Goal: Transaction & Acquisition: Purchase product/service

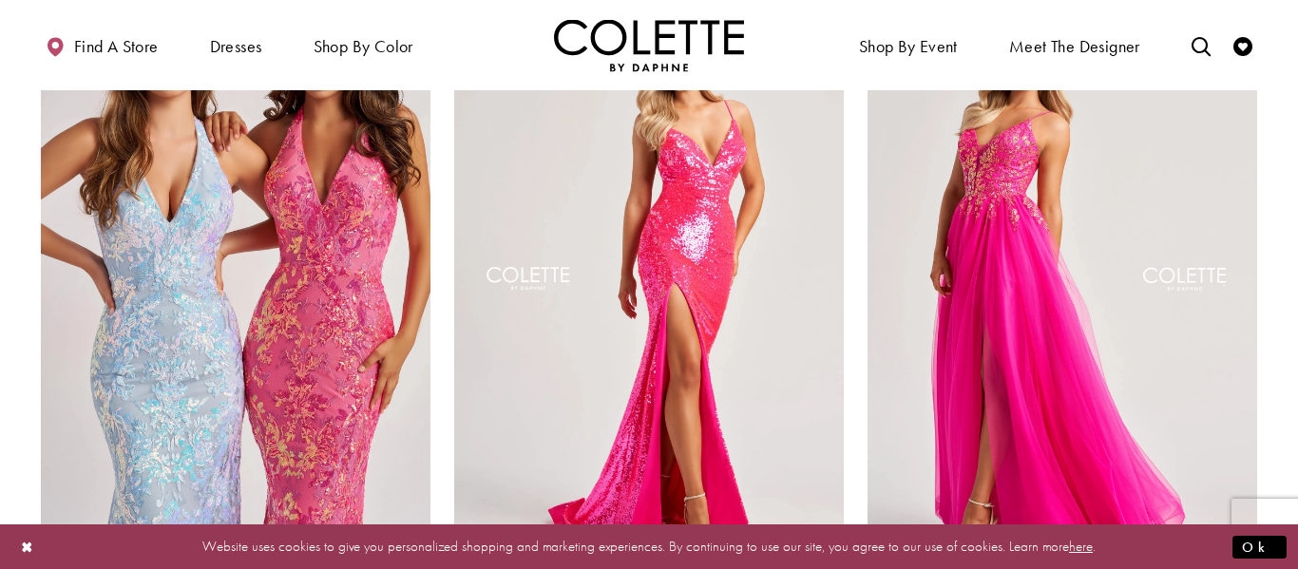
scroll to position [1624, 0]
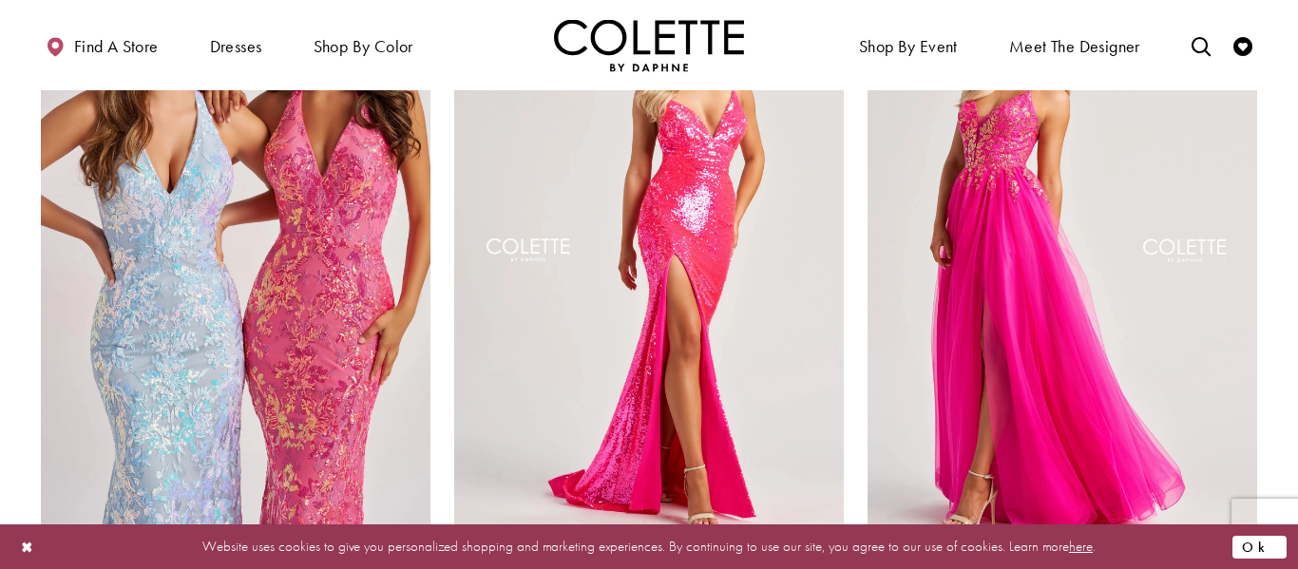
click at [1273, 538] on button "Ok" at bounding box center [1260, 547] width 54 height 24
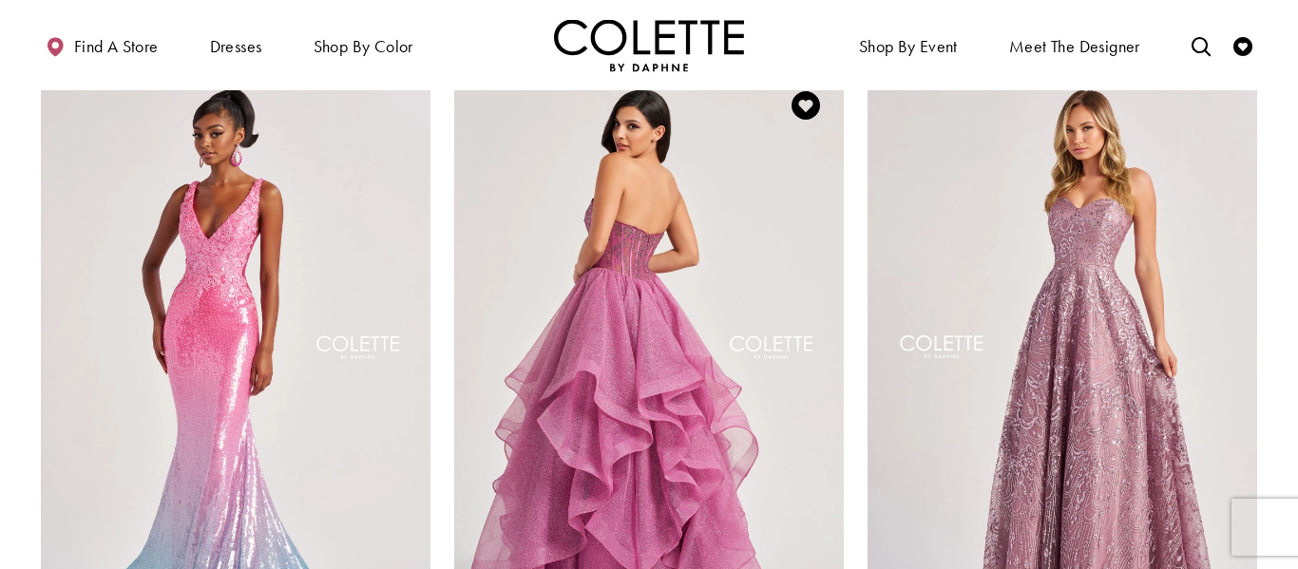
scroll to position [2220, 0]
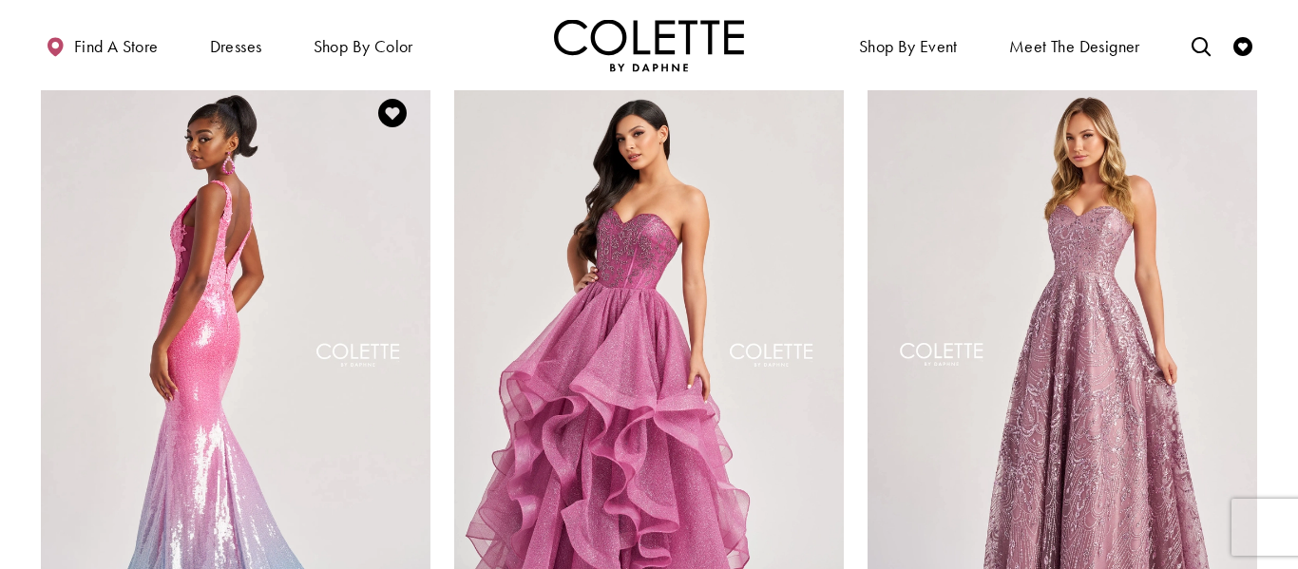
click at [189, 255] on img "Visit Colette by Daphne Style No. CL8605 Page" at bounding box center [236, 358] width 390 height 566
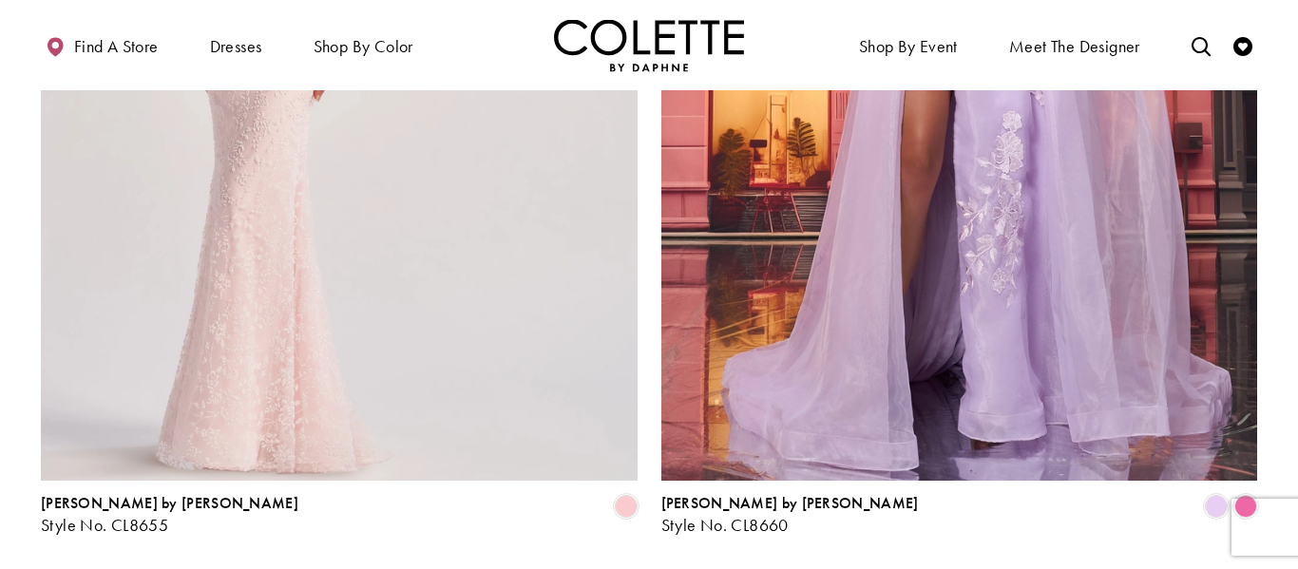
scroll to position [3417, 0]
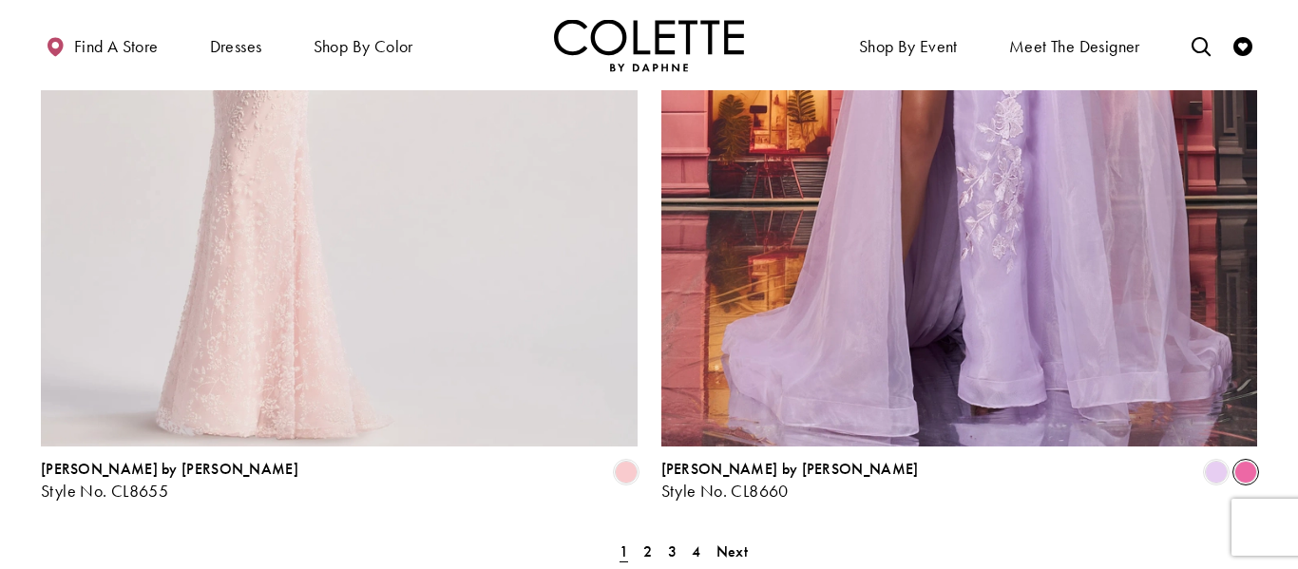
click at [1255, 461] on span "Product List" at bounding box center [1246, 472] width 23 height 23
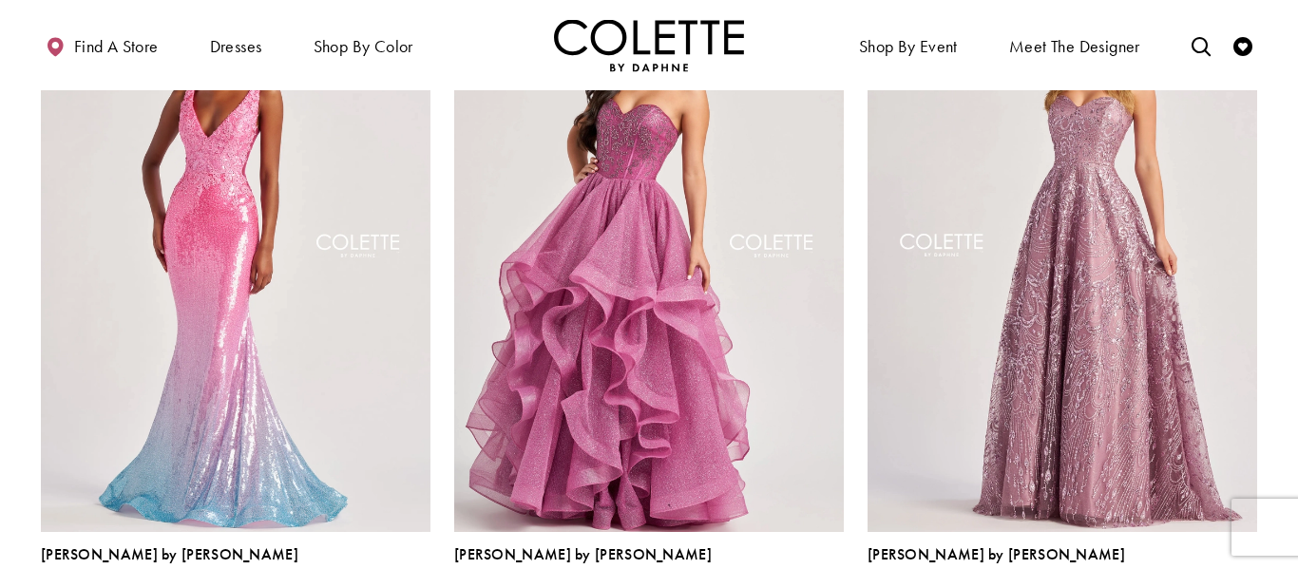
scroll to position [2334, 0]
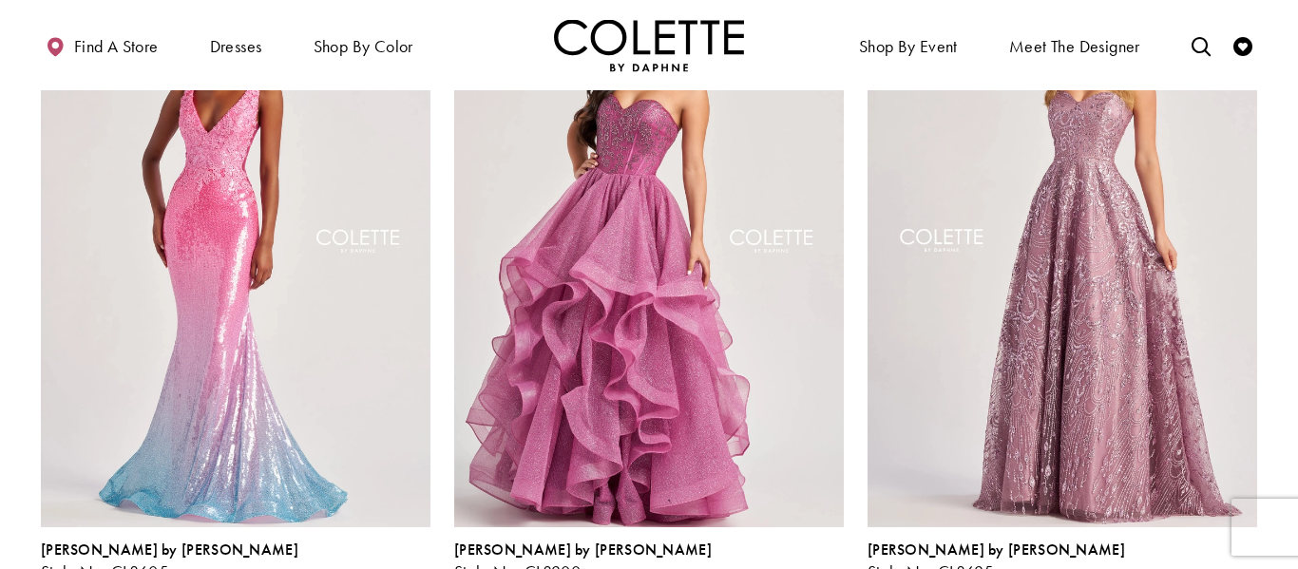
click at [736, 343] on img "Visit Colette by Daphne Style No. CL8200 Page" at bounding box center [649, 244] width 390 height 566
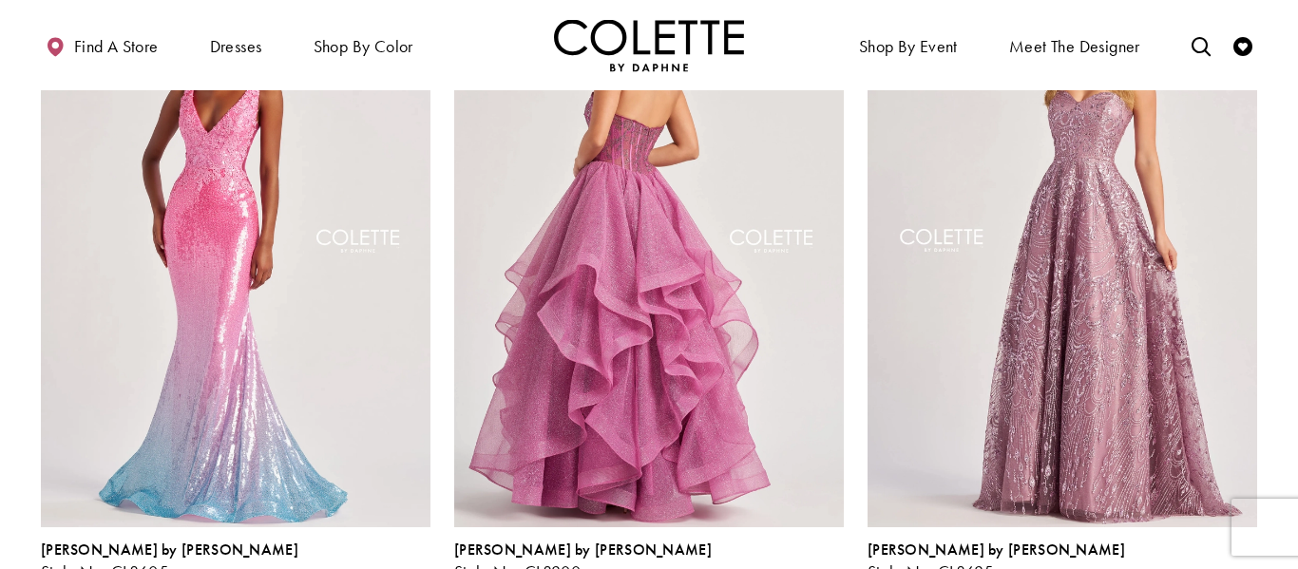
click at [623, 220] on img "Visit Colette by Daphne Style No. CL8200 Page" at bounding box center [649, 244] width 390 height 566
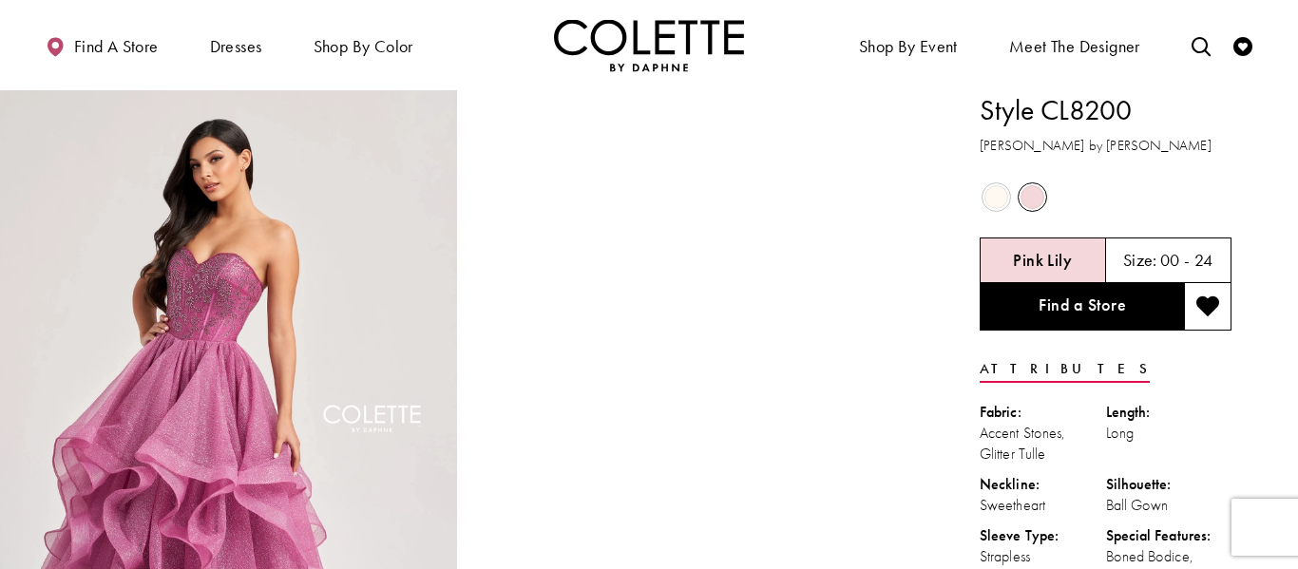
click at [1163, 267] on h5 "00 - 24" at bounding box center [1186, 260] width 53 height 19
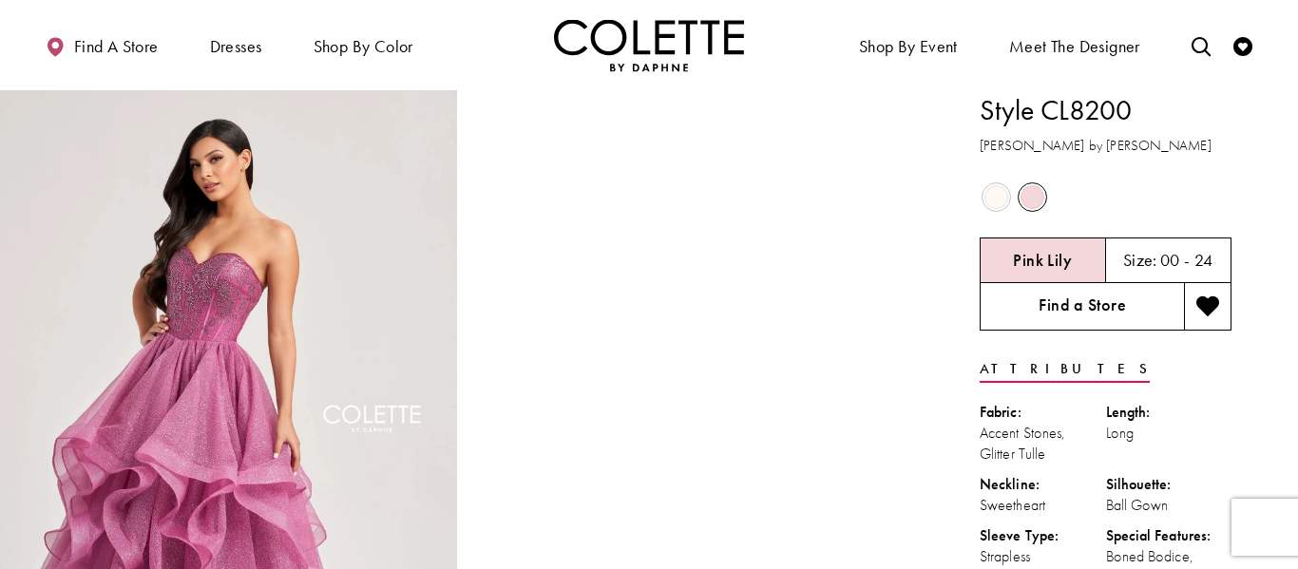
click at [1109, 301] on link "Find a Store" at bounding box center [1082, 307] width 204 height 48
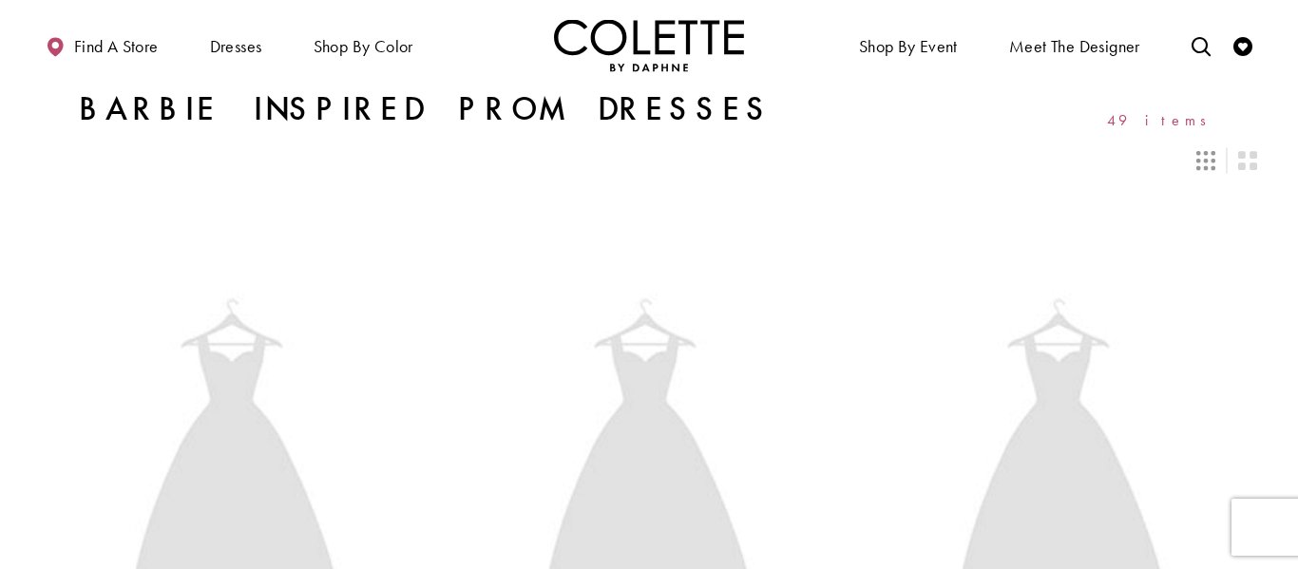
scroll to position [2334, 0]
